Goal: Information Seeking & Learning: Learn about a topic

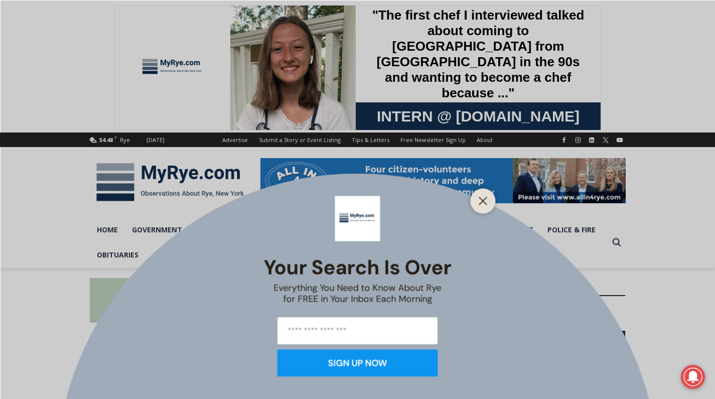
click at [484, 192] on div at bounding box center [483, 200] width 25 height 25
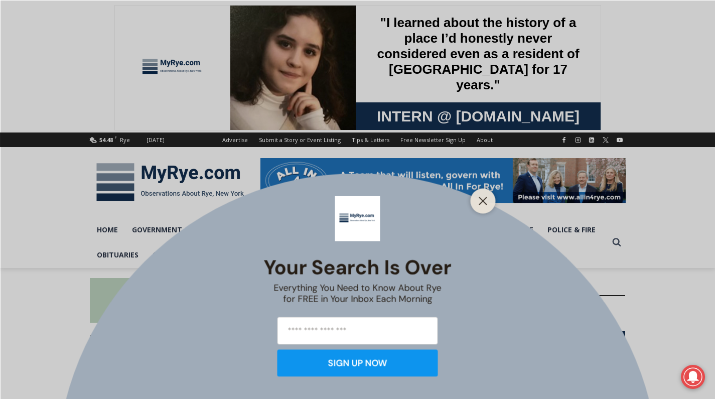
click at [482, 196] on button "Close" at bounding box center [483, 201] width 14 height 14
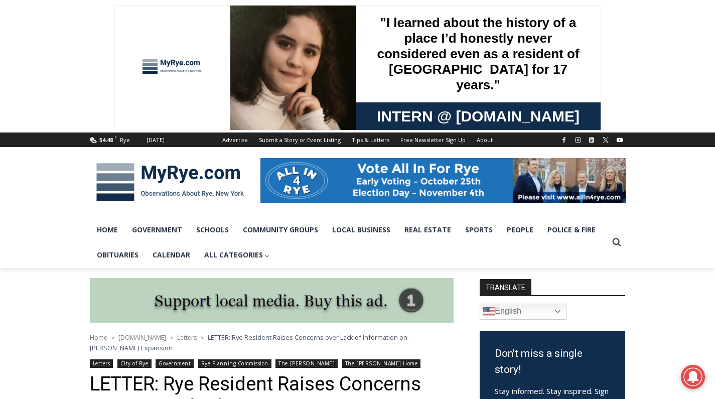
click at [221, 175] on img at bounding box center [170, 182] width 161 height 52
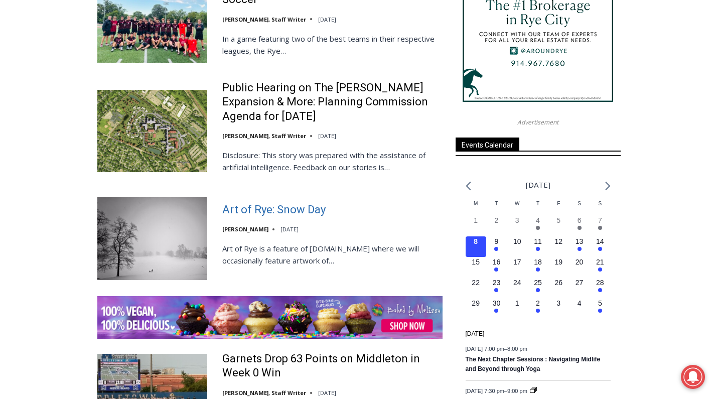
scroll to position [1312, 0]
